Goal: Navigation & Orientation: Find specific page/section

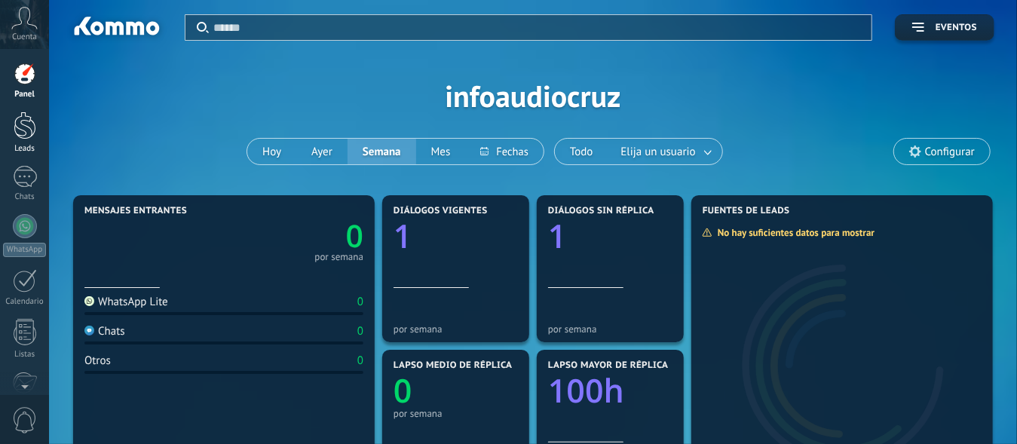
click at [20, 141] on link "Leads" at bounding box center [24, 133] width 49 height 42
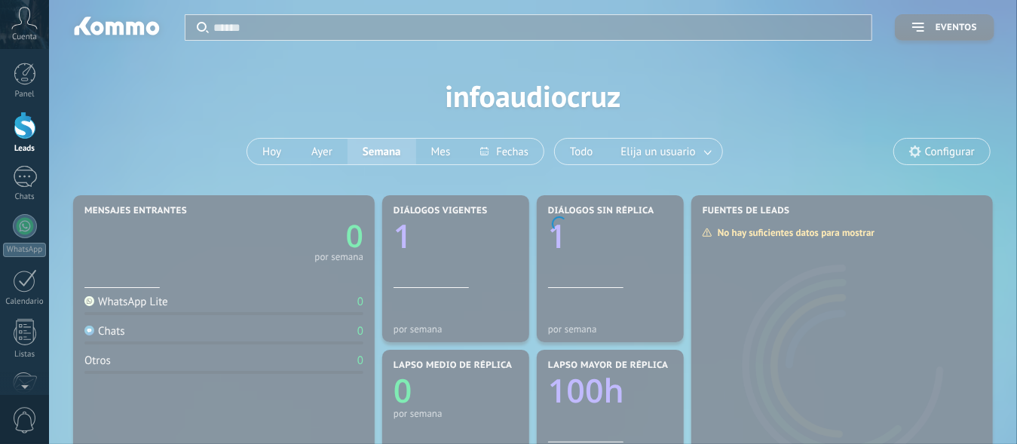
click at [31, 123] on div at bounding box center [25, 126] width 23 height 28
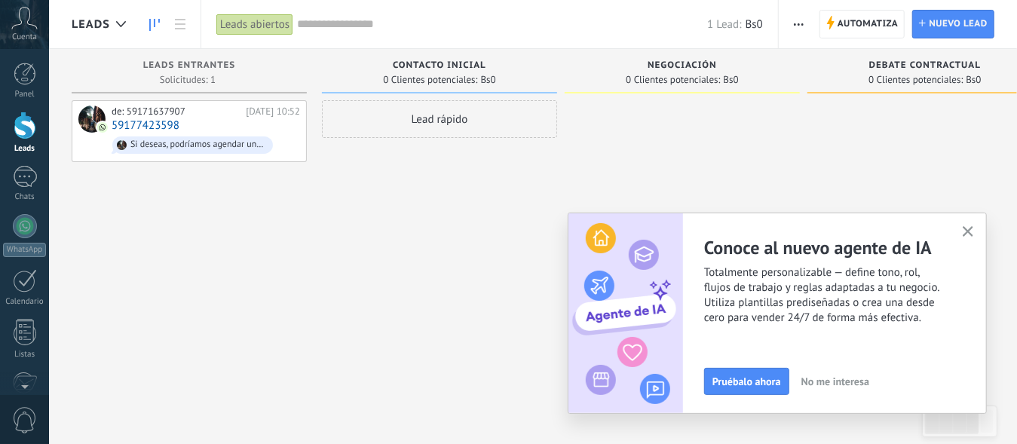
click at [965, 235] on icon "button" at bounding box center [968, 231] width 11 height 11
